Goal: Navigation & Orientation: Understand site structure

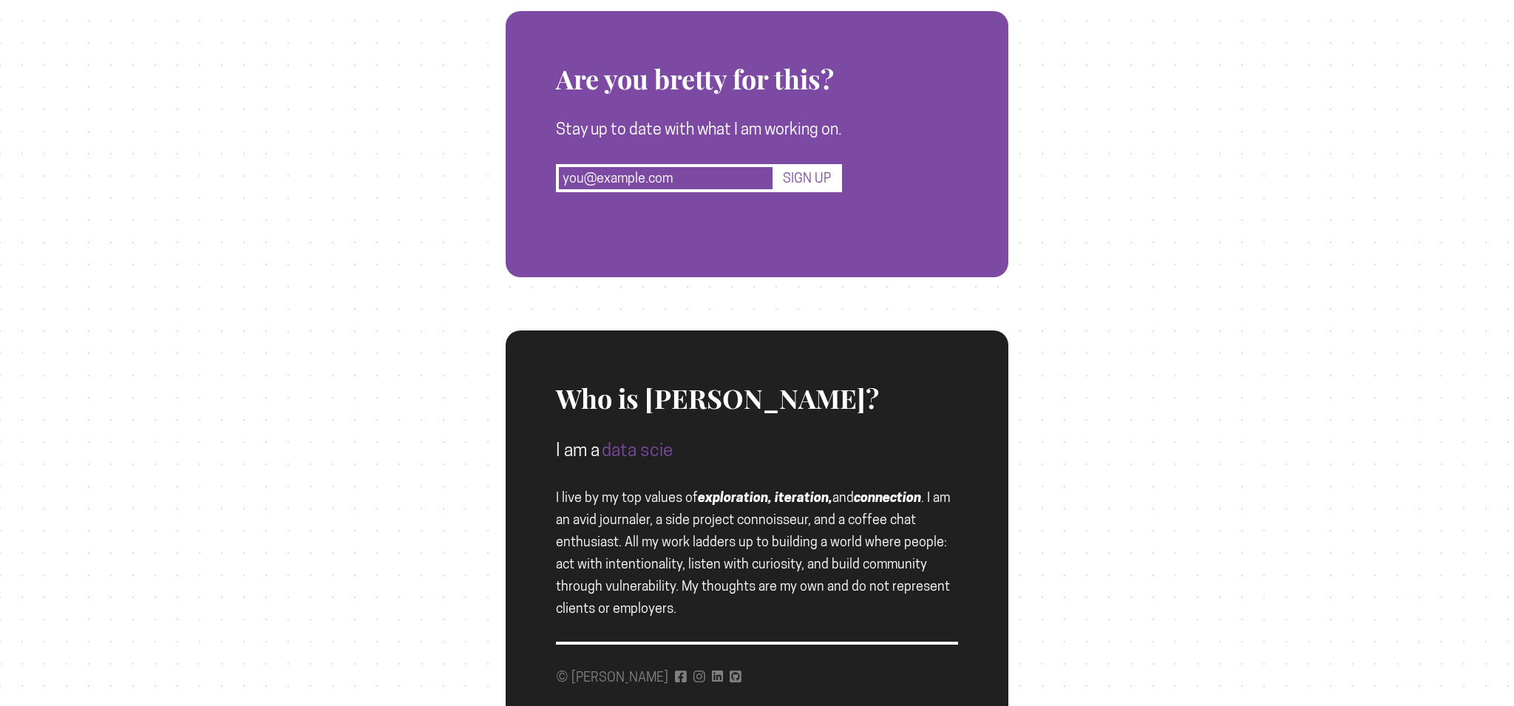
scroll to position [1447, 0]
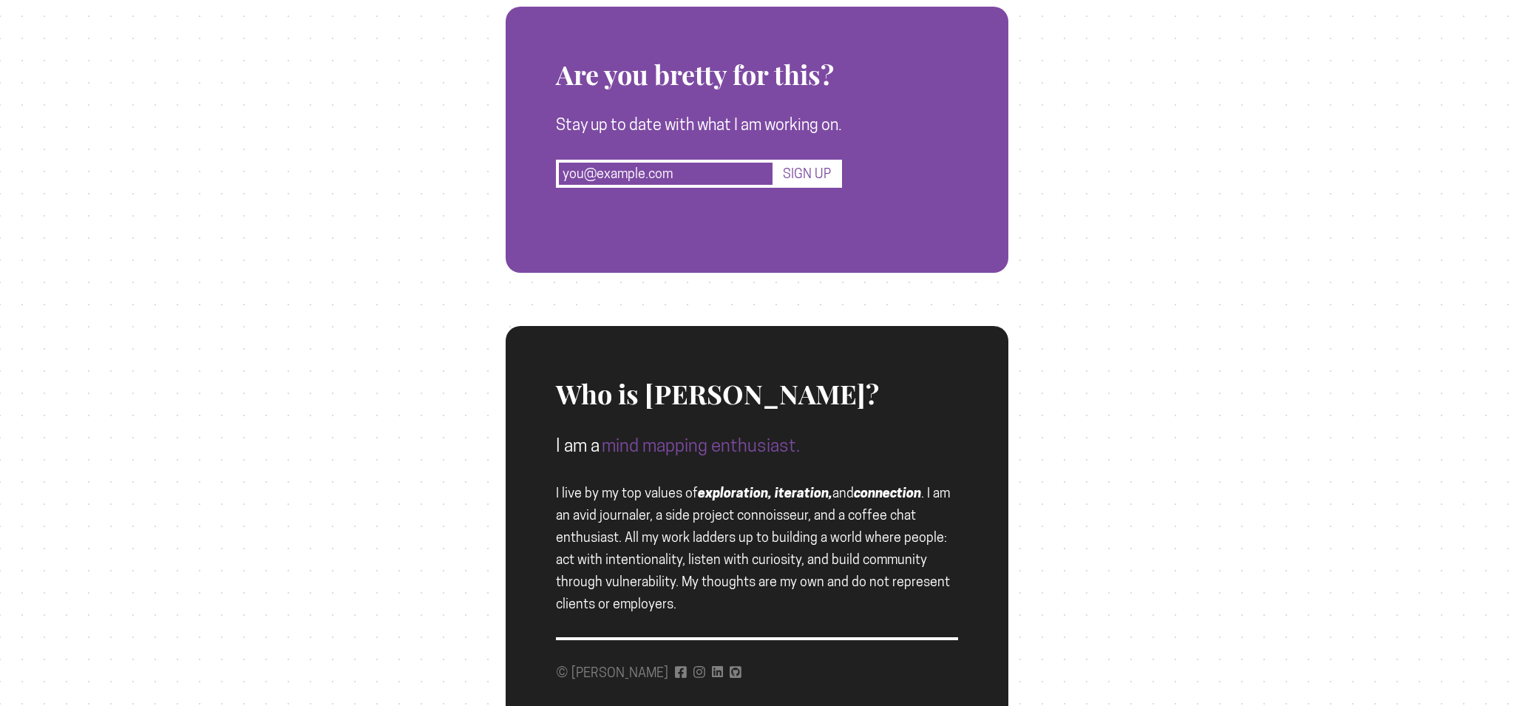
drag, startPoint x: 723, startPoint y: 492, endPoint x: 835, endPoint y: 493, distance: 112.3
click at [834, 493] on span "I live by my top values of exploration, iteration, and connection . I am an avi…" at bounding box center [753, 548] width 394 height 126
click at [842, 494] on span "I live by my top values of exploration, iteration, and connection . I am an avi…" at bounding box center [753, 548] width 394 height 126
click at [729, 673] on icon at bounding box center [735, 672] width 12 height 12
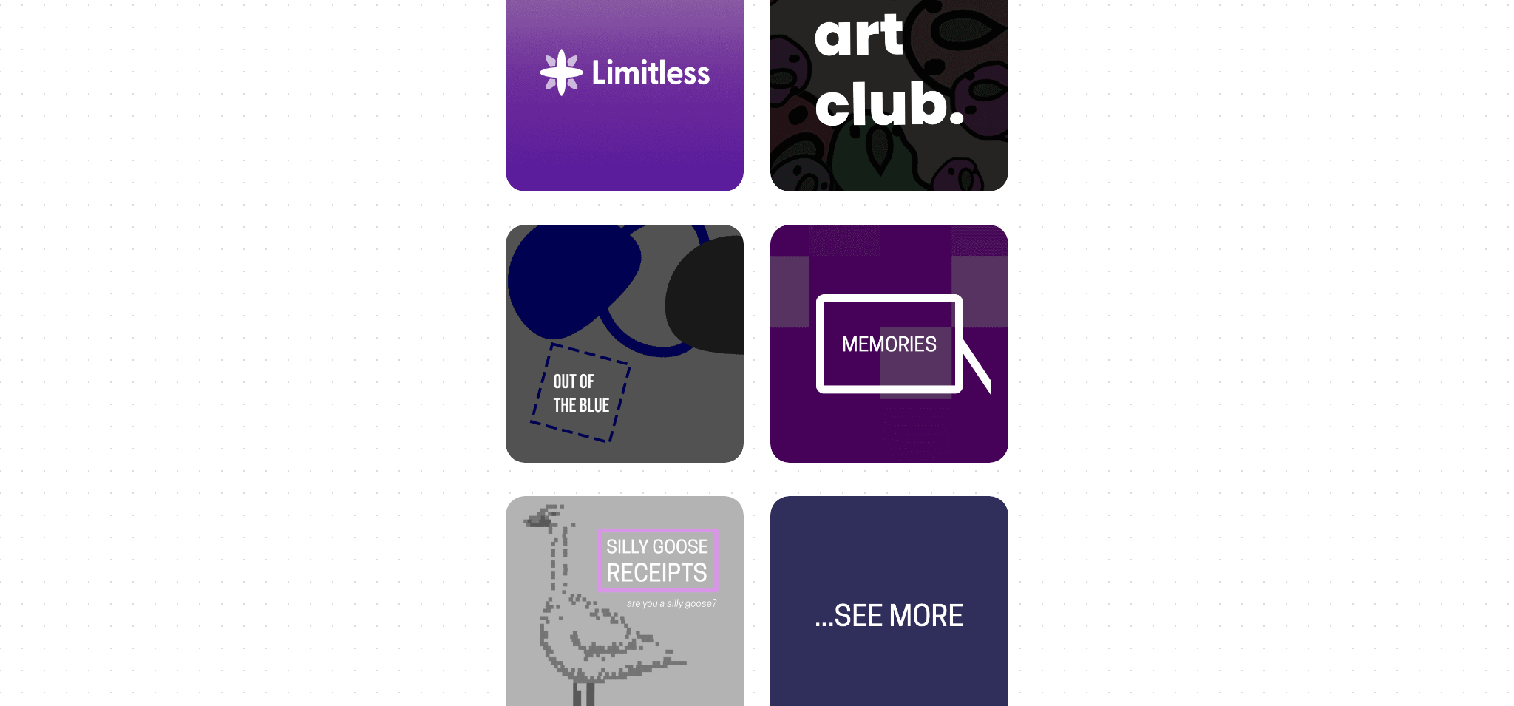
scroll to position [468, 0]
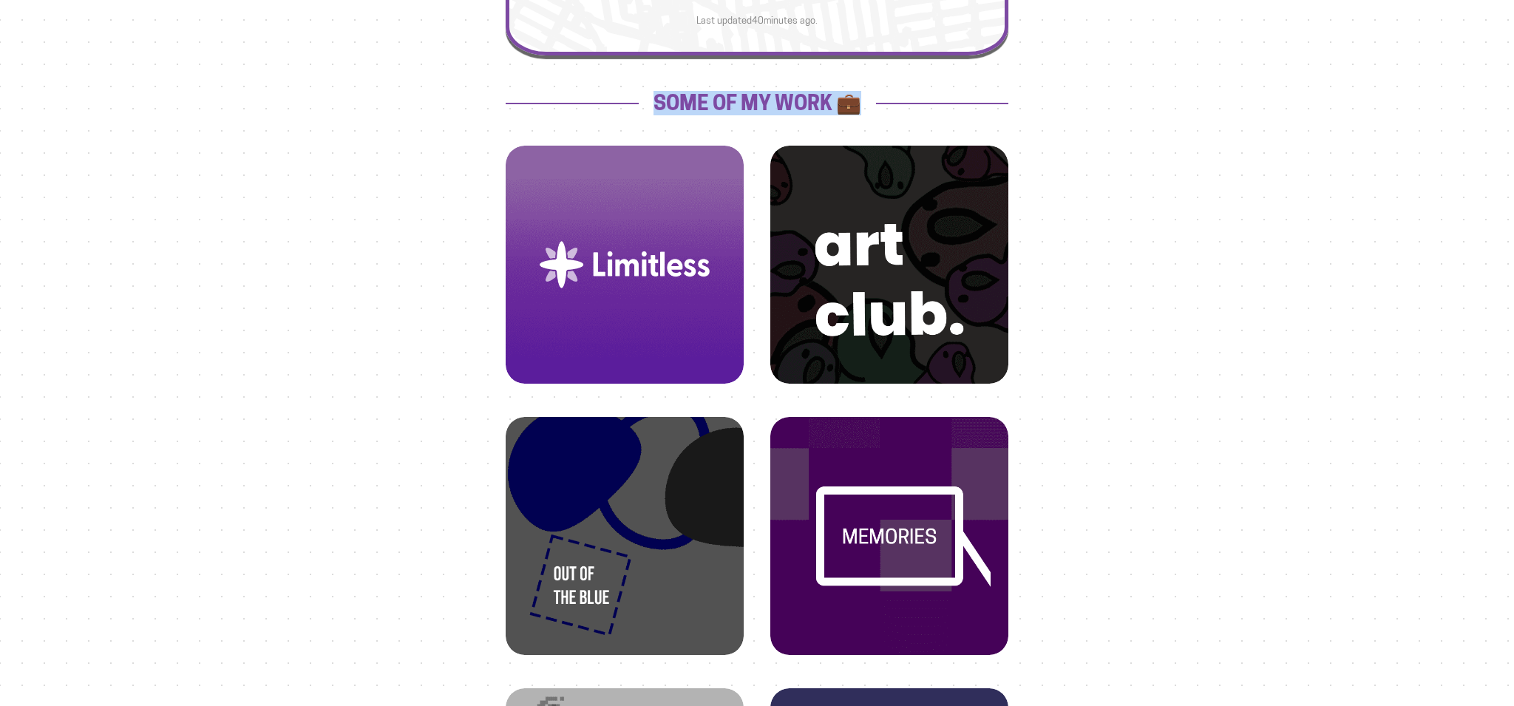
drag, startPoint x: 912, startPoint y: 108, endPoint x: 588, endPoint y: 101, distance: 323.8
click at [599, 99] on h2 "Some of my work 💼" at bounding box center [756, 103] width 503 height 22
click at [408, 104] on div "BB Open Menu HOME STATS WORK JOURNEYS UPDATES CONTACT FACEBOOK INSTAGRAM LINKED…" at bounding box center [757, 609] width 1512 height 2152
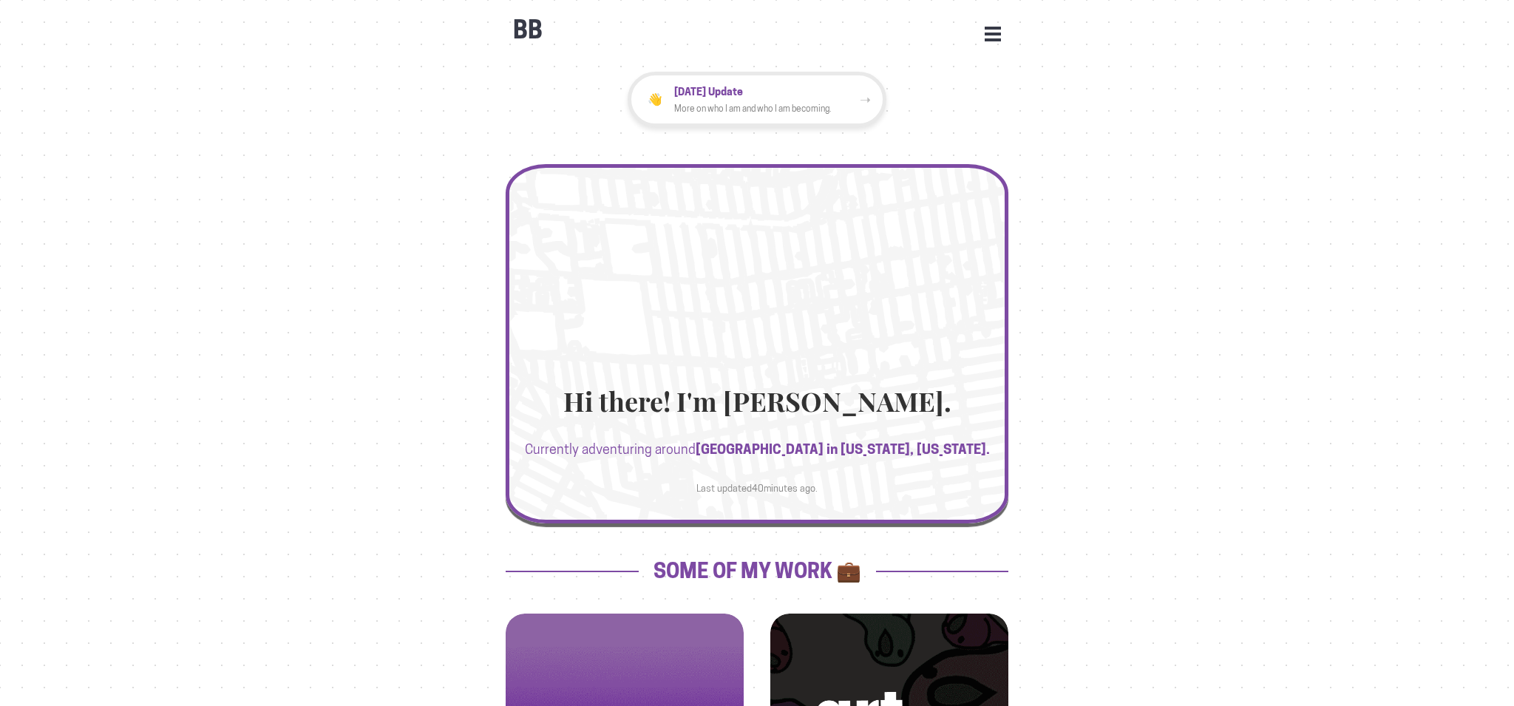
click at [750, 422] on div "Hi there! I'm [PERSON_NAME]. Currently adventuring around [GEOGRAPHIC_DATA] in …" at bounding box center [756, 451] width 503 height 129
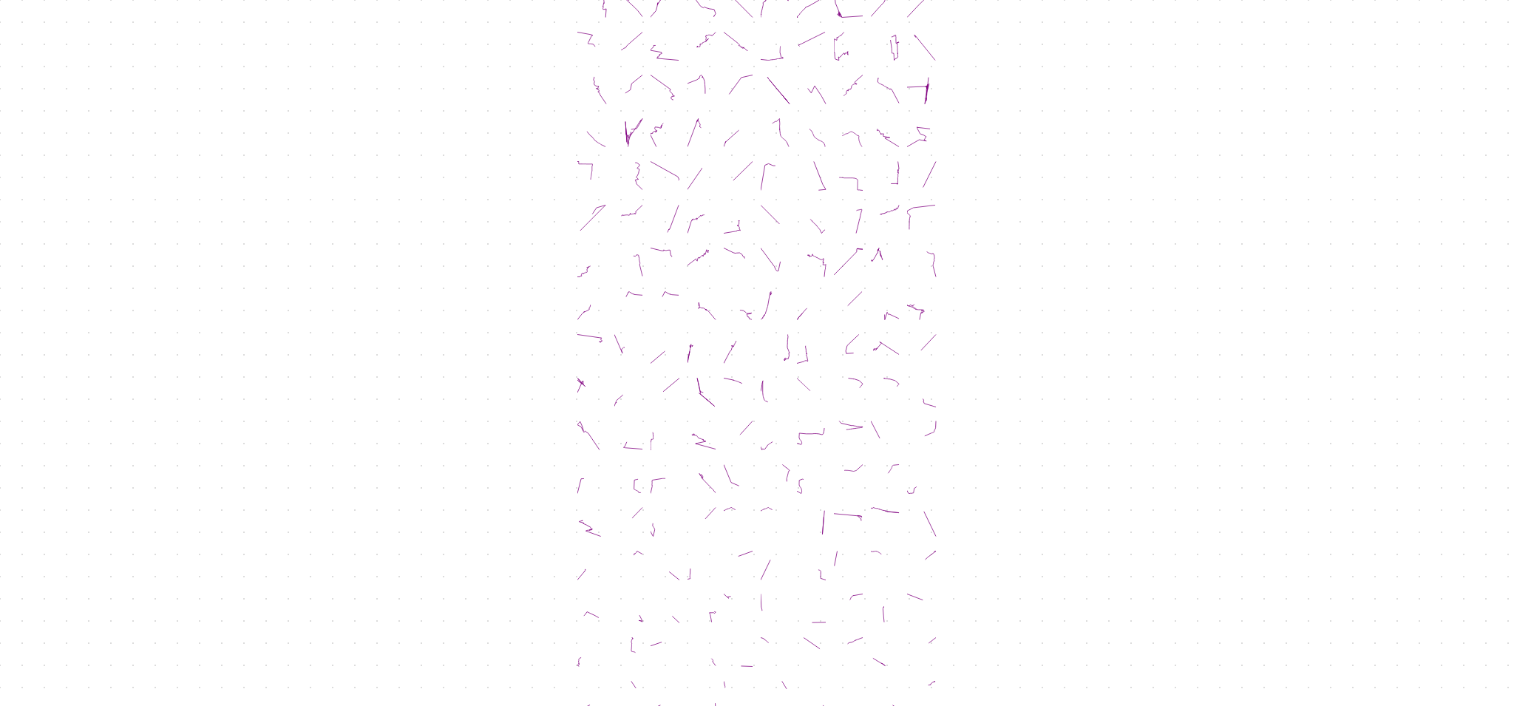
scroll to position [914, 0]
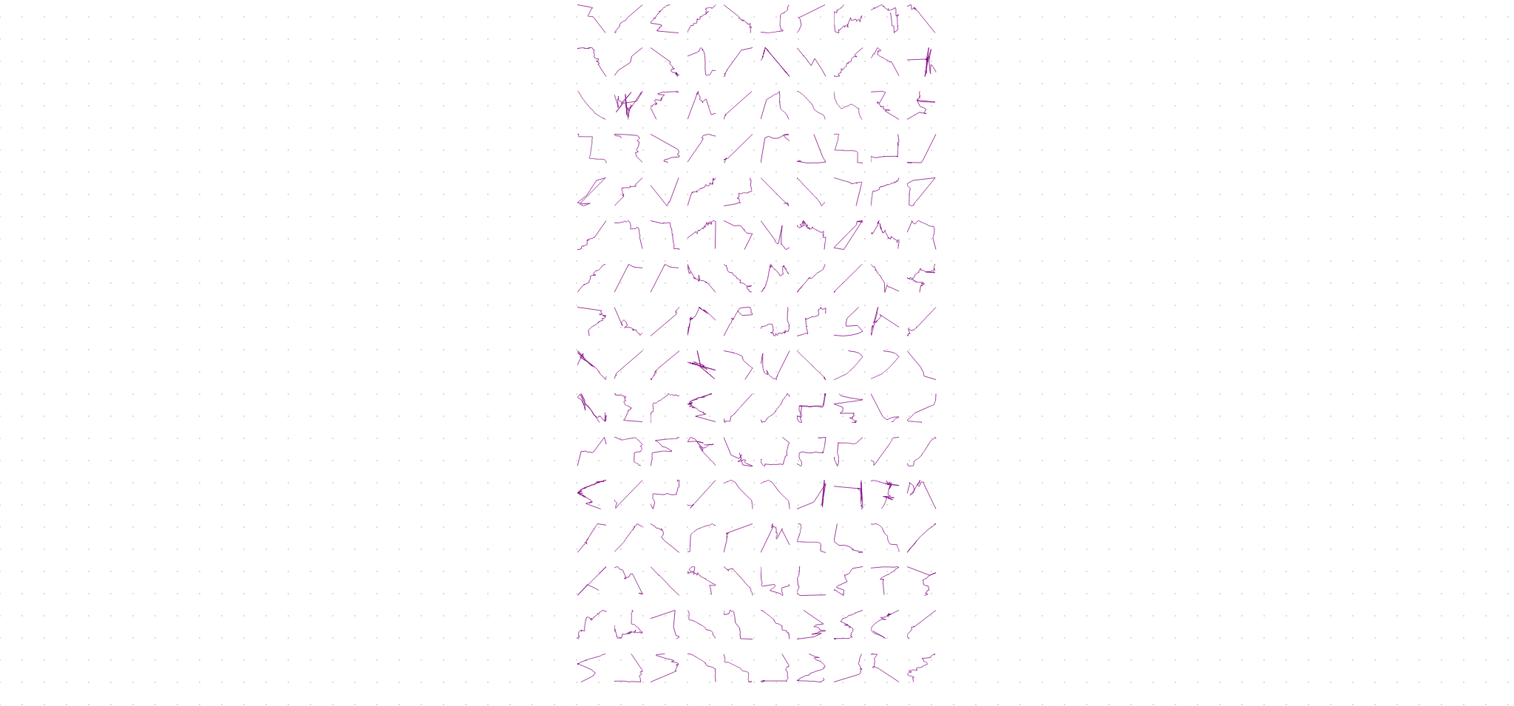
click at [750, 307] on icon at bounding box center [737, 321] width 29 height 29
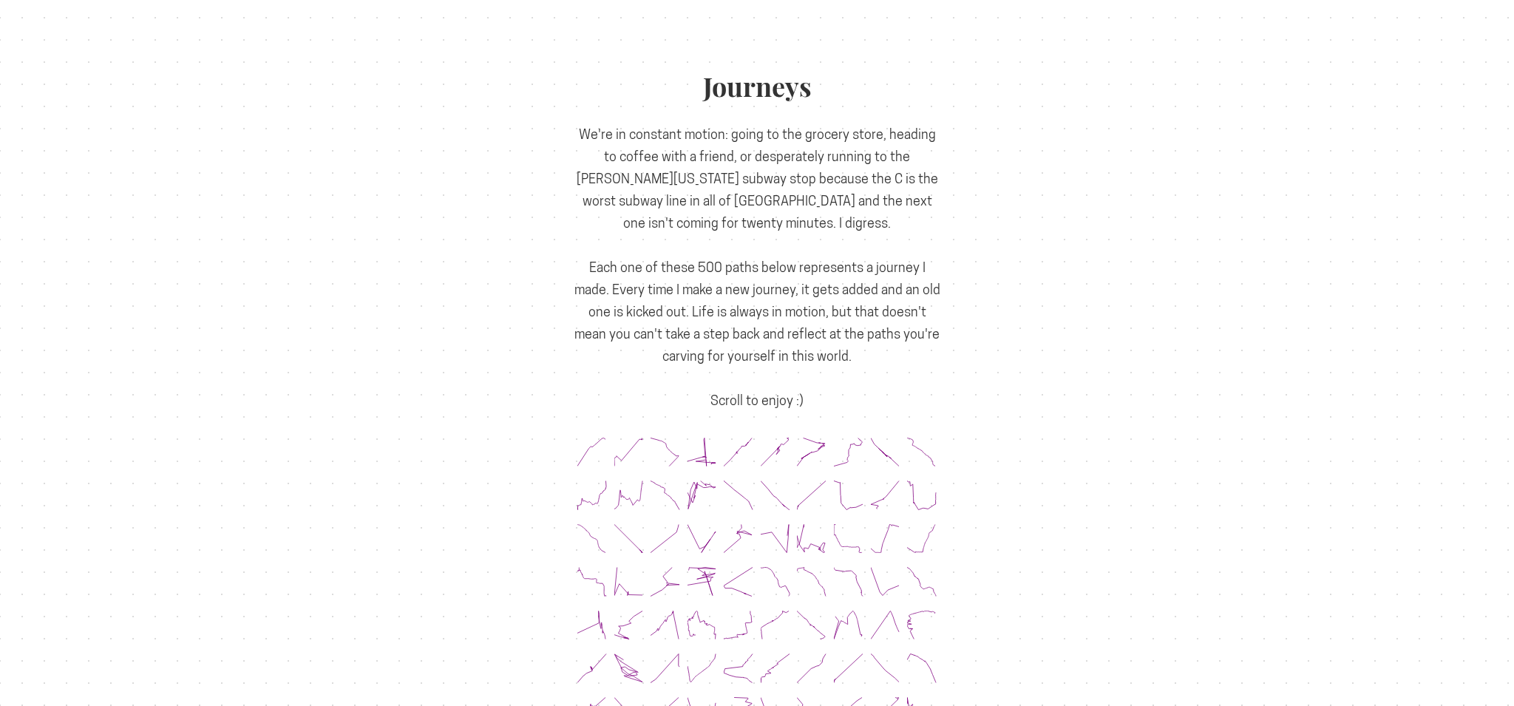
scroll to position [0, 0]
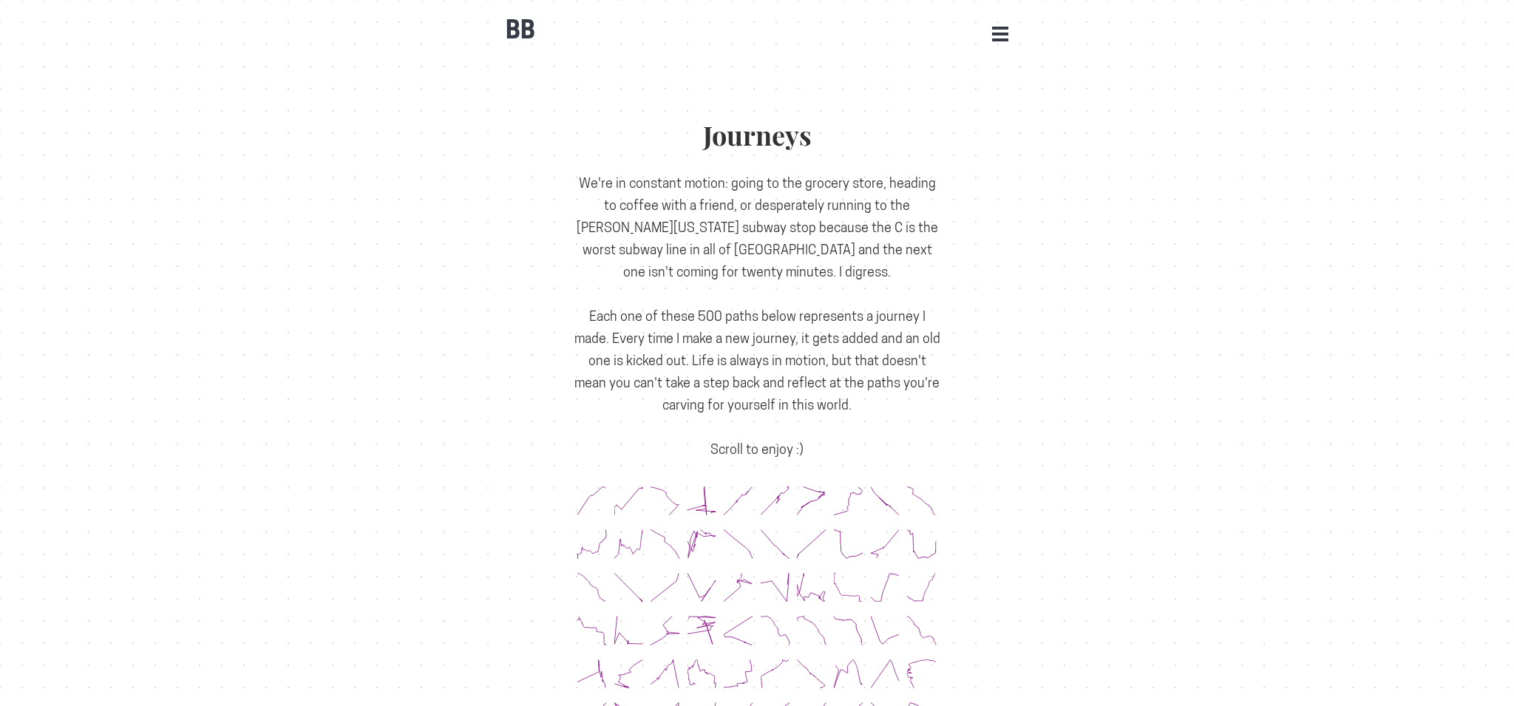
click at [1009, 27] on div "BB Open Menu HOME STATS WORK JOURNEYS UPDATES CONTACT FACEBOOK INSTAGRAM LINKED…" at bounding box center [756, 23] width 517 height 44
click at [1002, 32] on button "Open Menu" at bounding box center [1000, 33] width 16 height 13
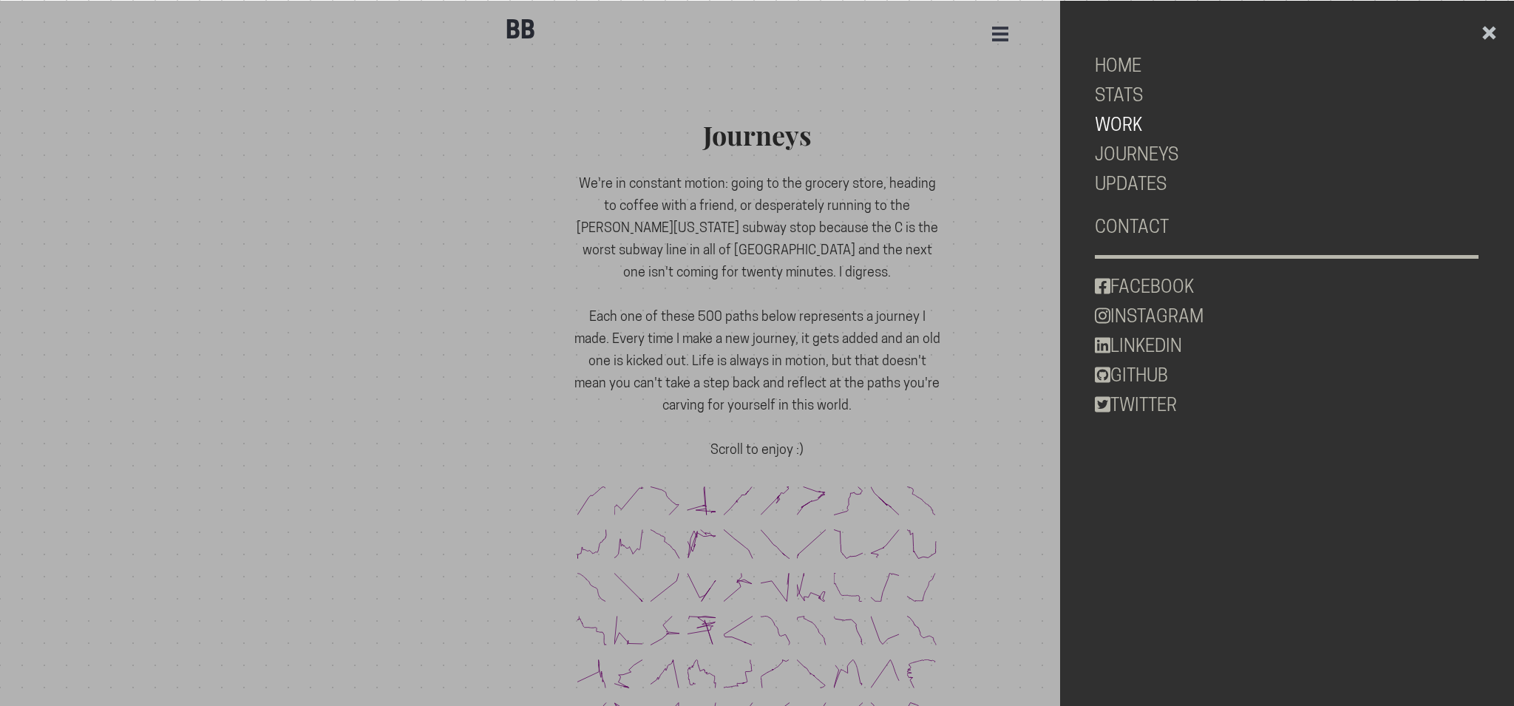
click at [1126, 132] on link "WORK" at bounding box center [1286, 125] width 384 height 30
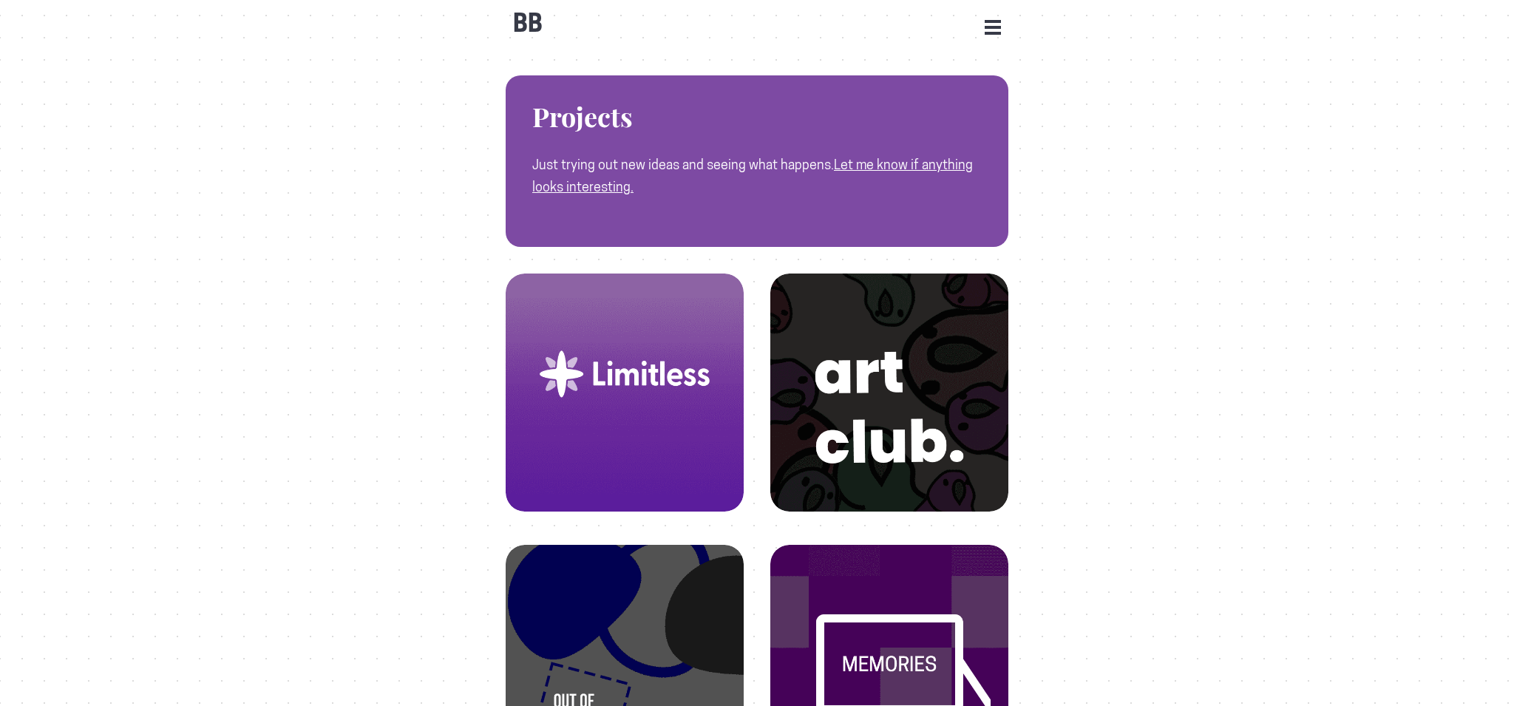
scroll to position [7, 0]
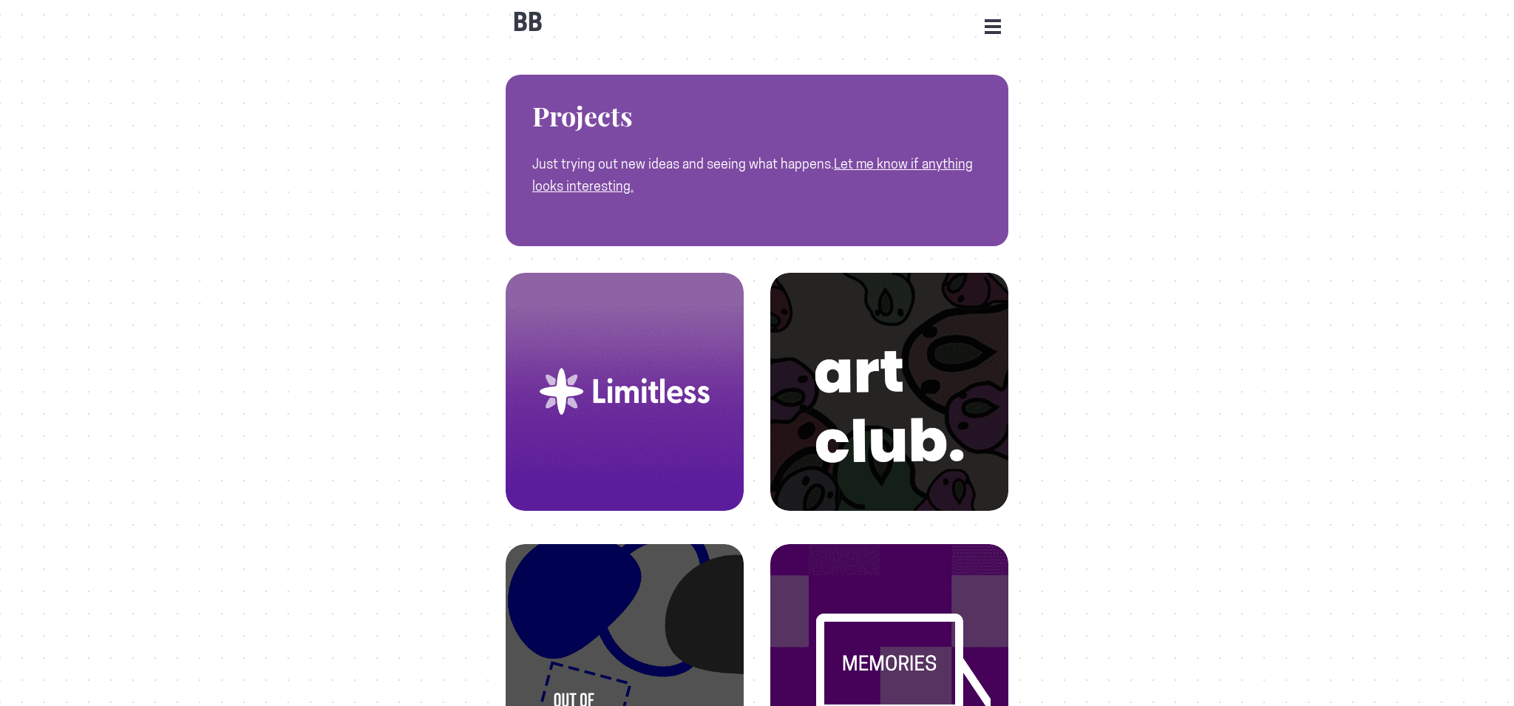
click at [992, 19] on button "Open Menu" at bounding box center [992, 25] width 16 height 13
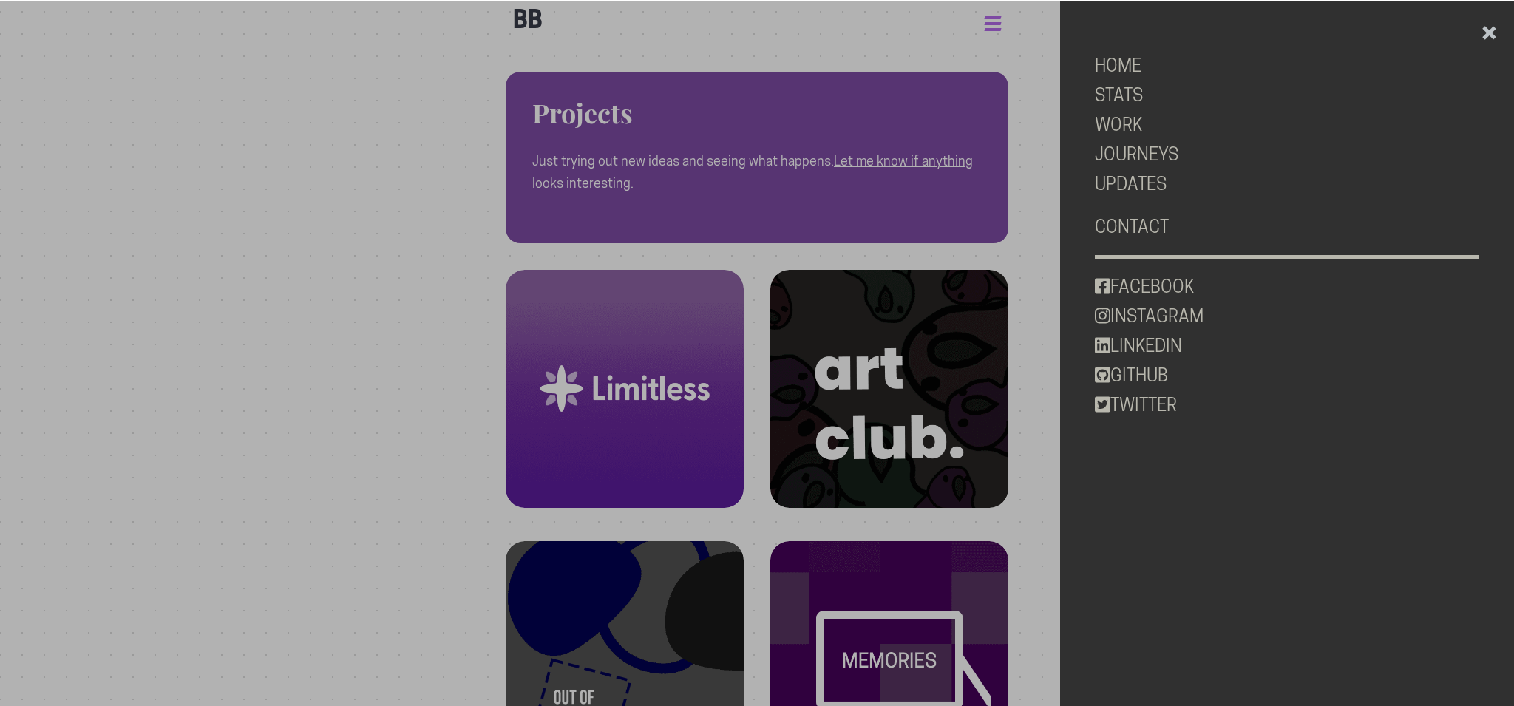
scroll to position [5, 0]
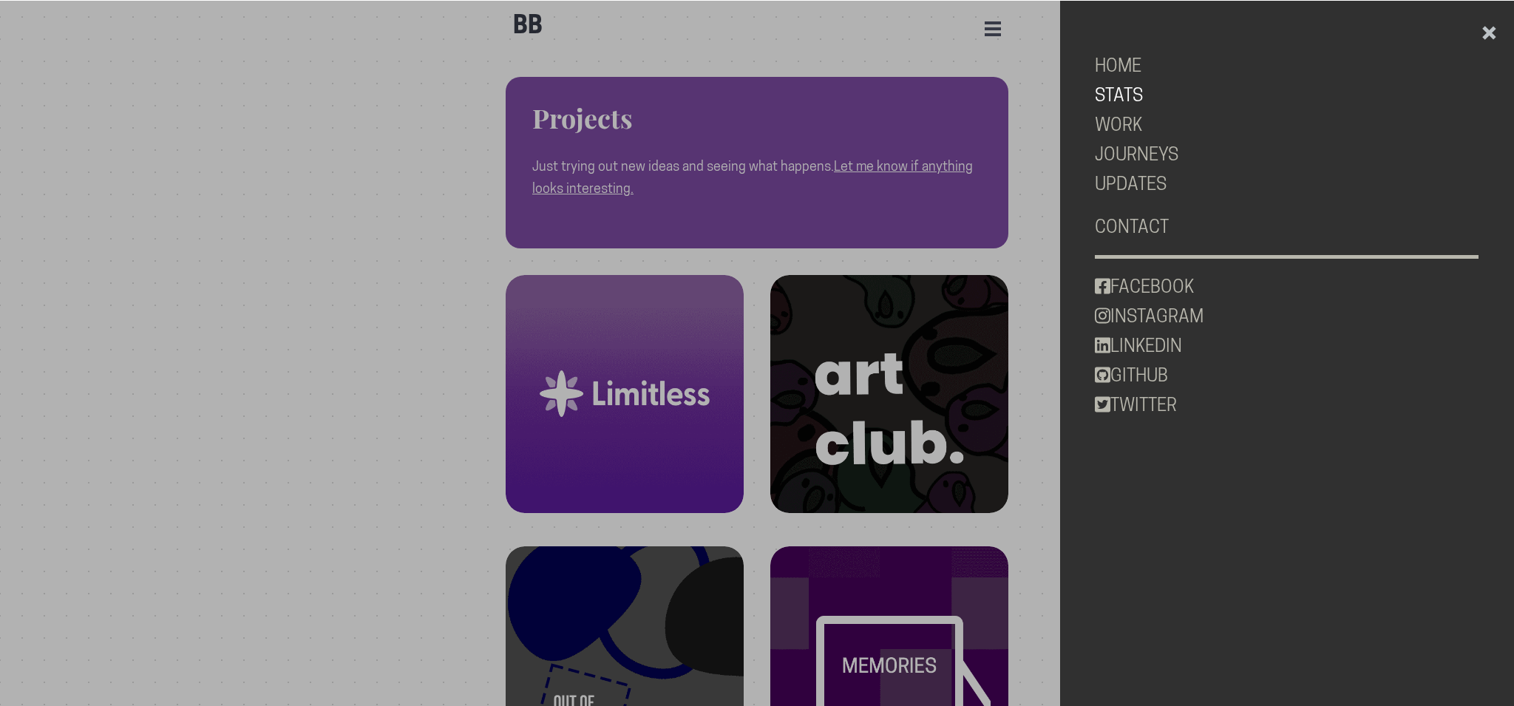
click at [1126, 98] on link "STATS" at bounding box center [1286, 96] width 384 height 30
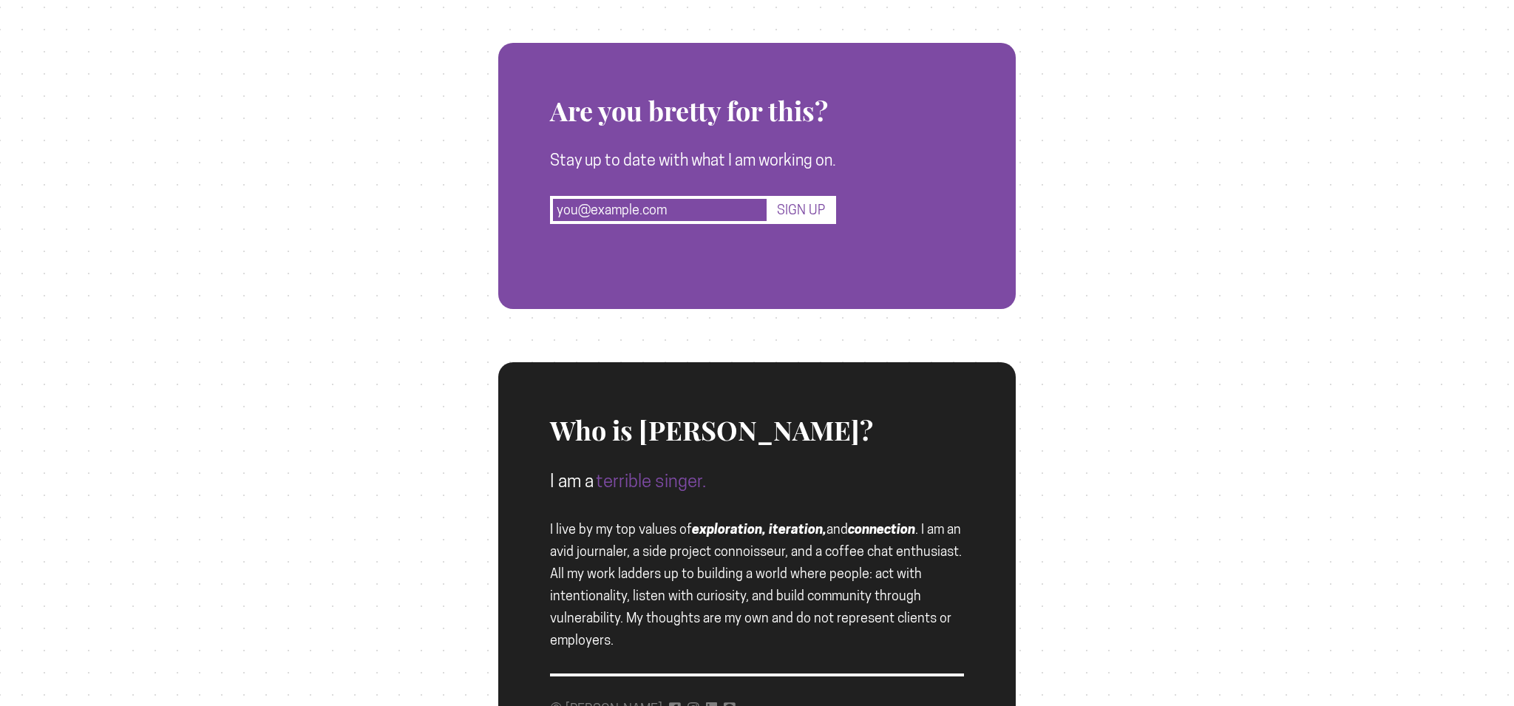
scroll to position [5682, 0]
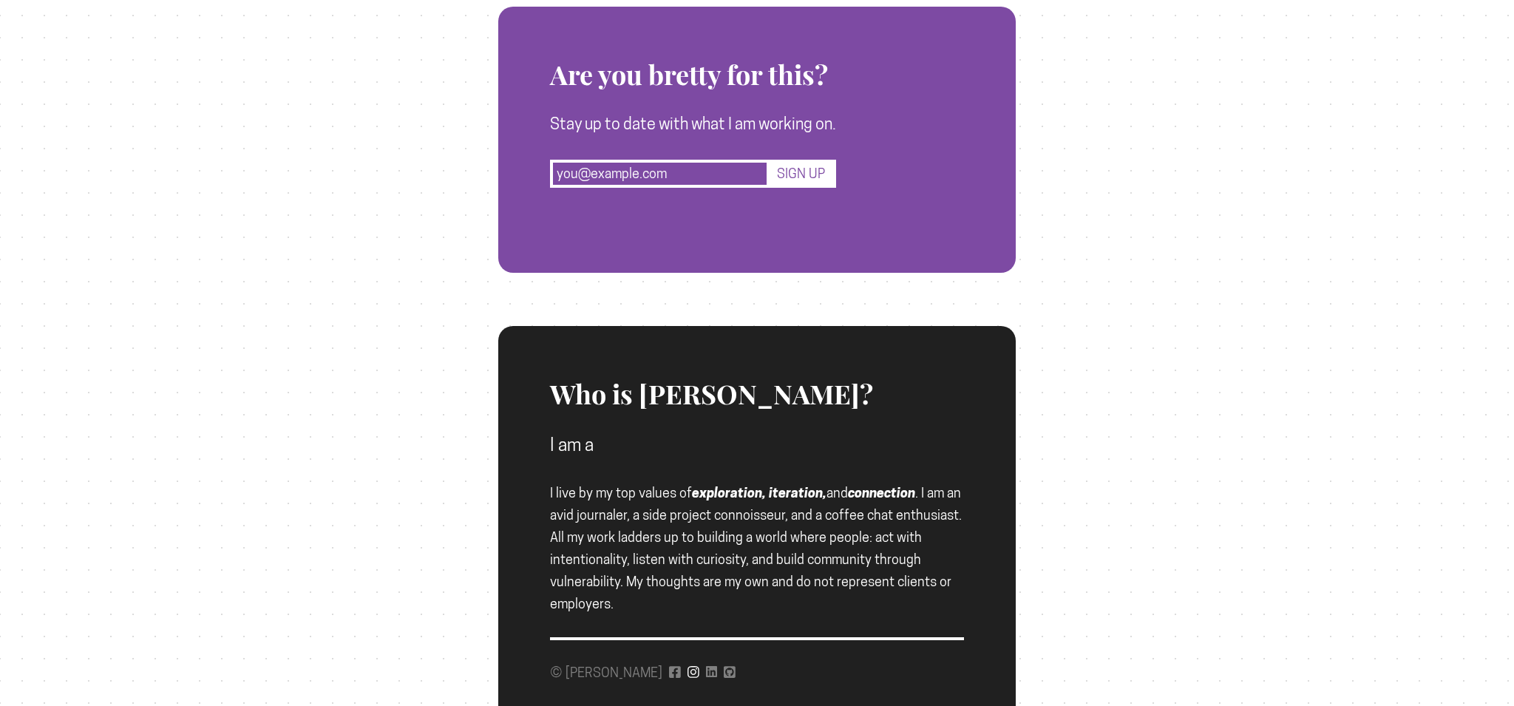
click at [687, 673] on icon at bounding box center [693, 671] width 12 height 13
